Goal: Task Accomplishment & Management: Use online tool/utility

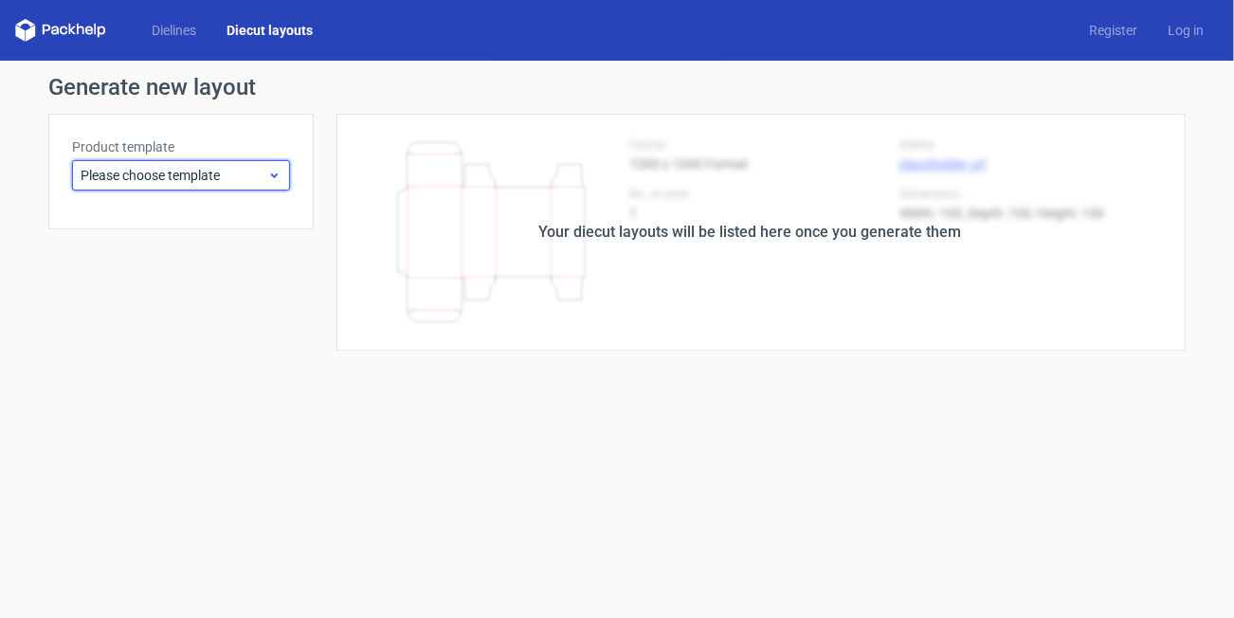
click at [148, 174] on span "Please choose template" at bounding box center [174, 175] width 187 height 19
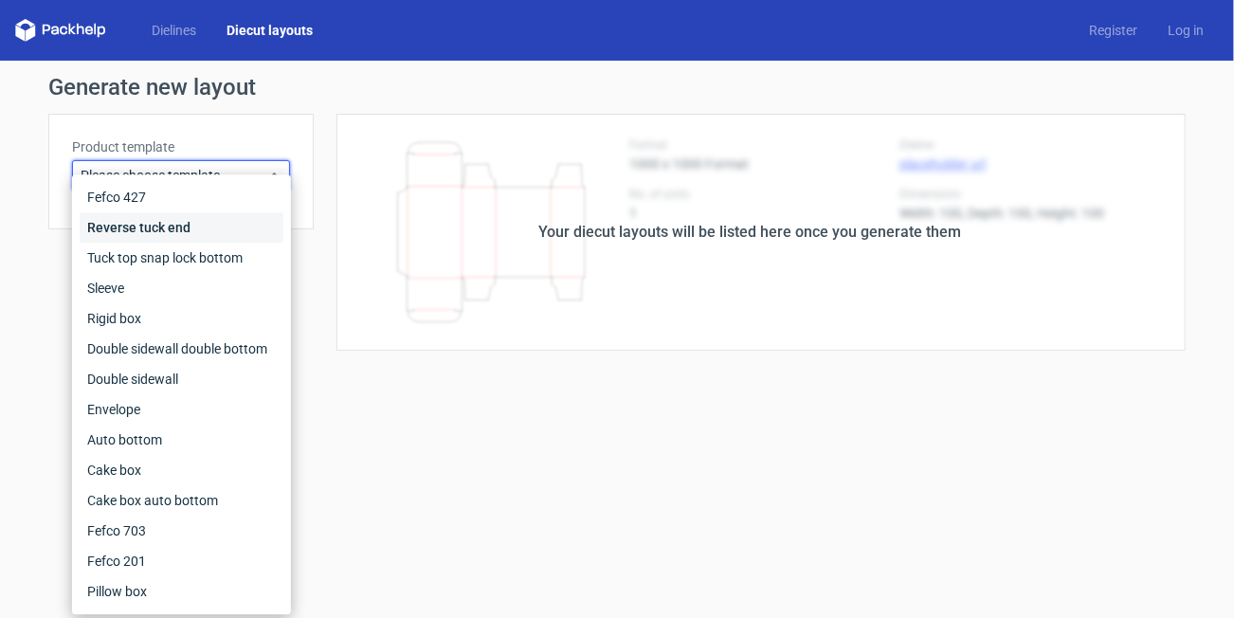
click at [149, 231] on div "Reverse tuck end" at bounding box center [182, 227] width 204 height 30
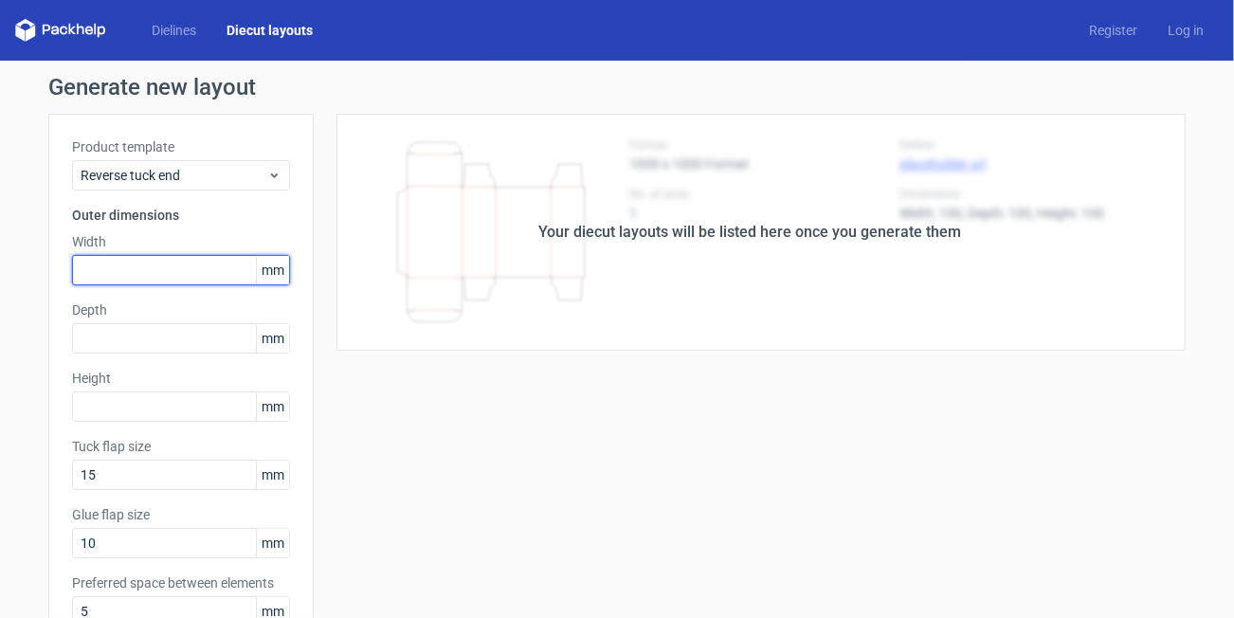
click at [181, 267] on input "text" at bounding box center [181, 270] width 218 height 30
type input "75"
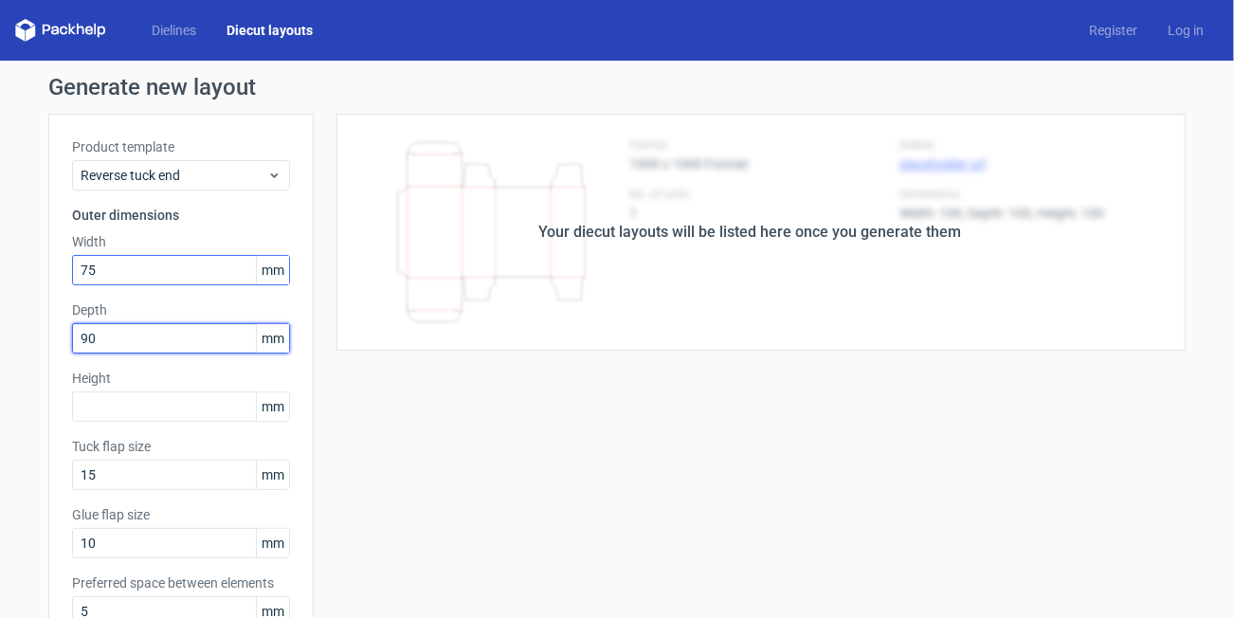
type input "90"
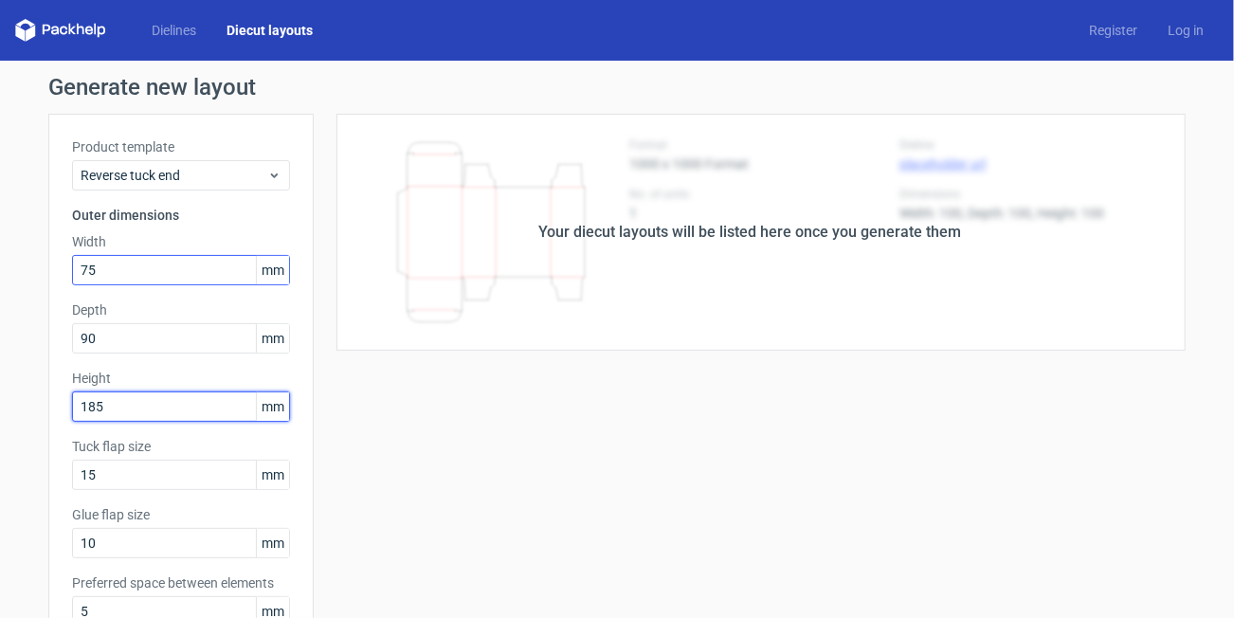
type input "185"
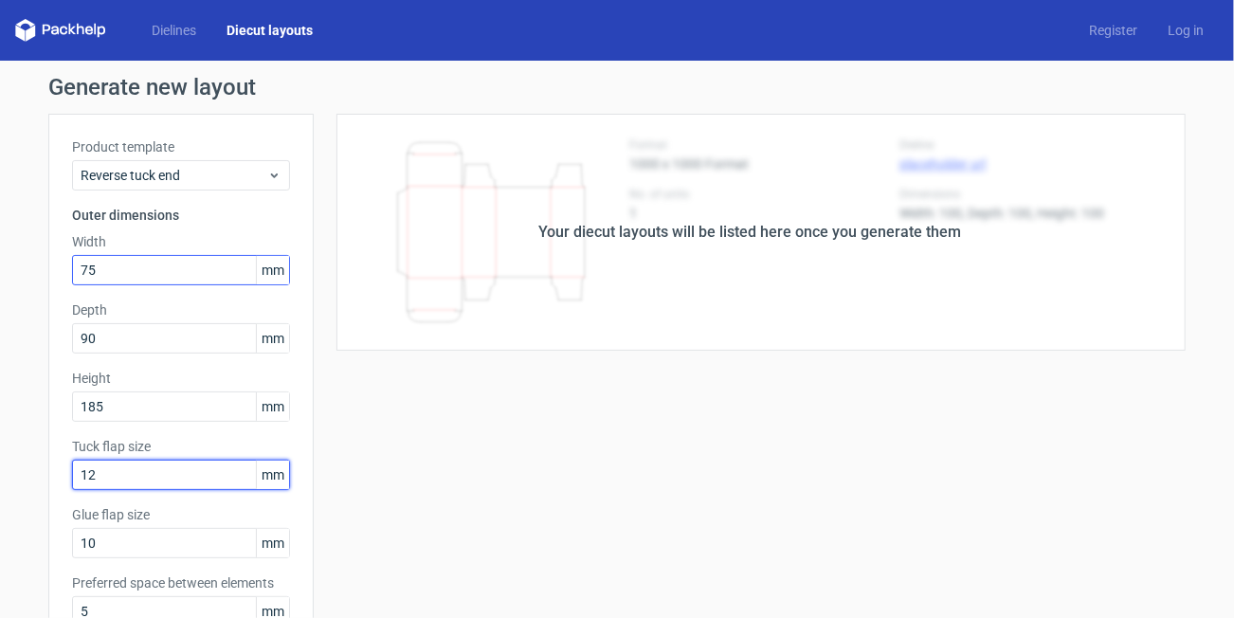
type input "12"
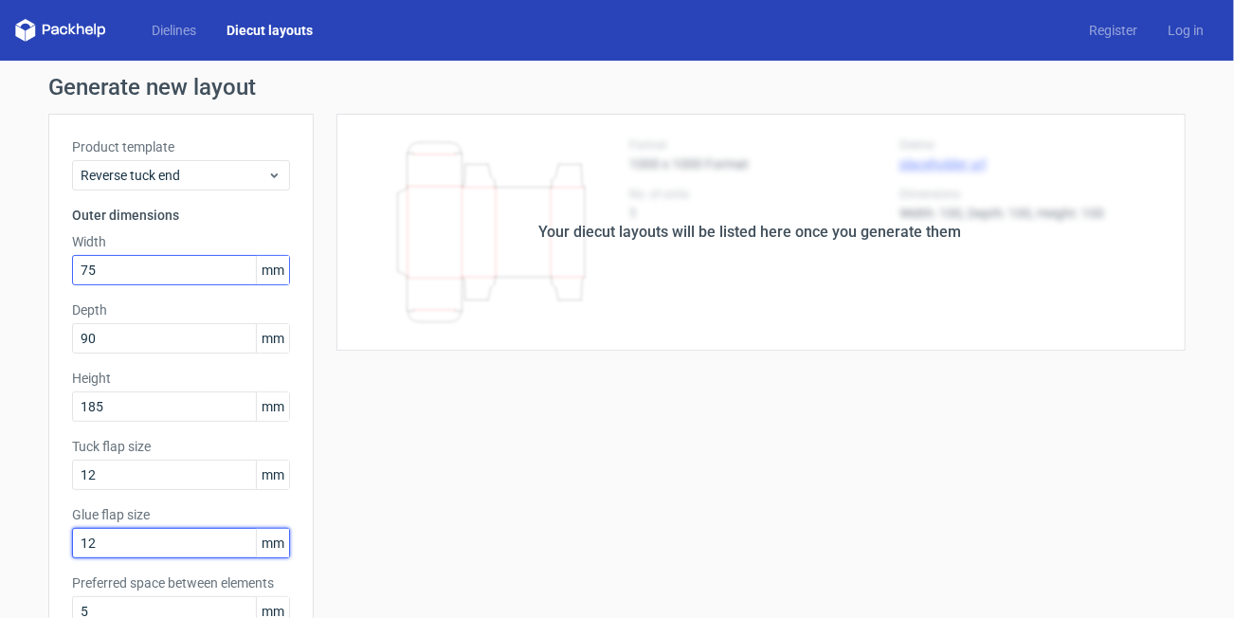
type input "12"
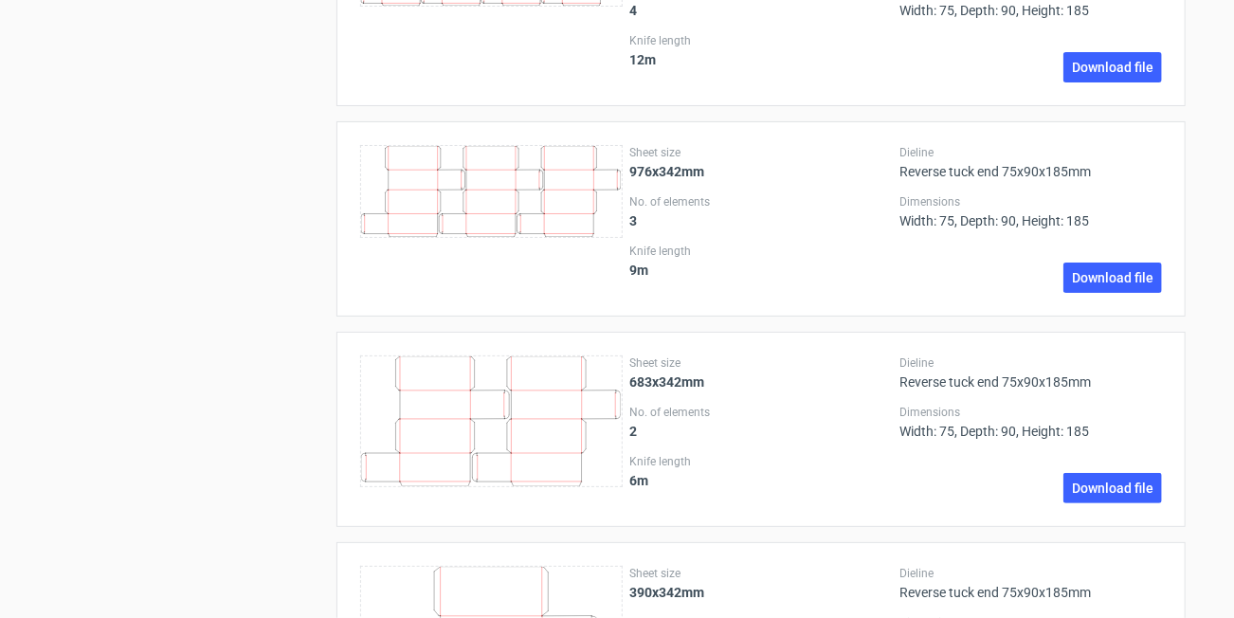
scroll to position [1820, 0]
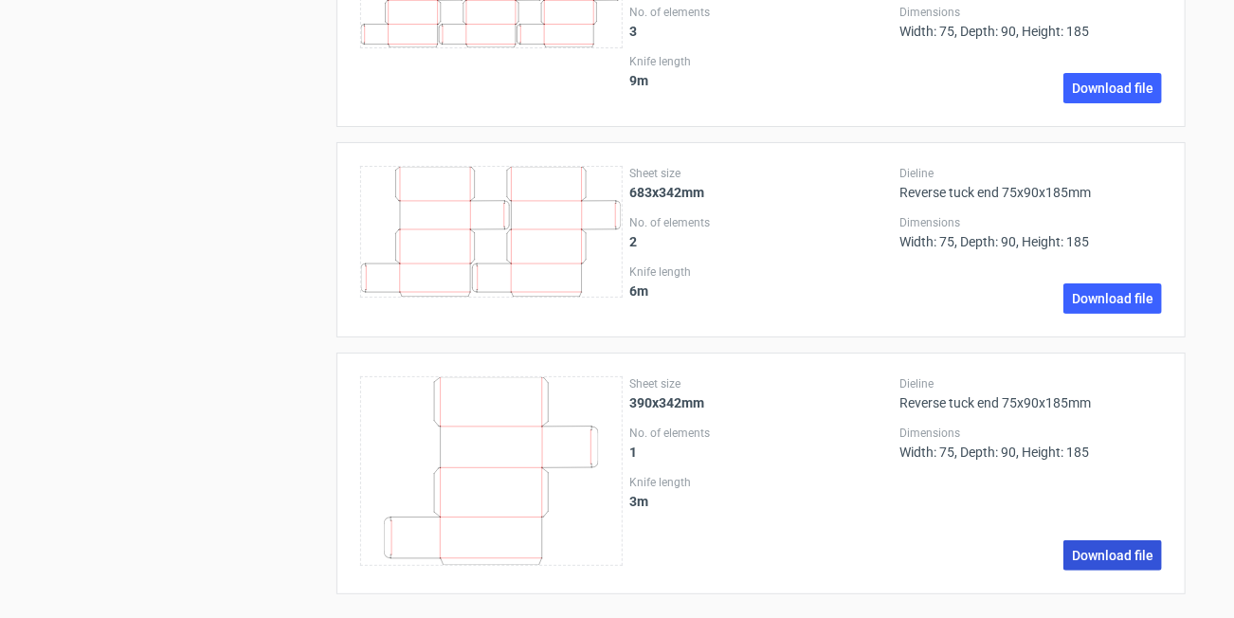
click at [1139, 540] on link "Download file" at bounding box center [1113, 555] width 99 height 30
